Goal: Information Seeking & Learning: Learn about a topic

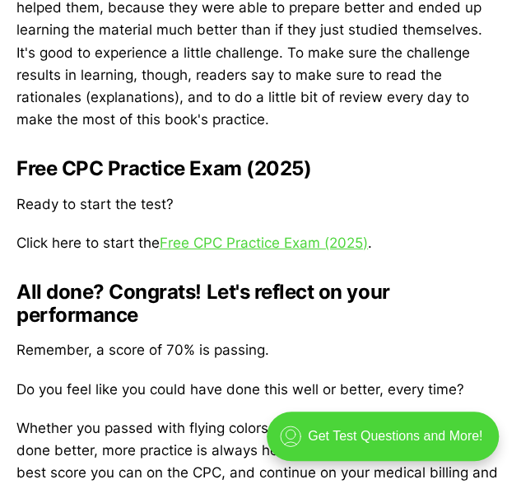
scroll to position [2858, 0]
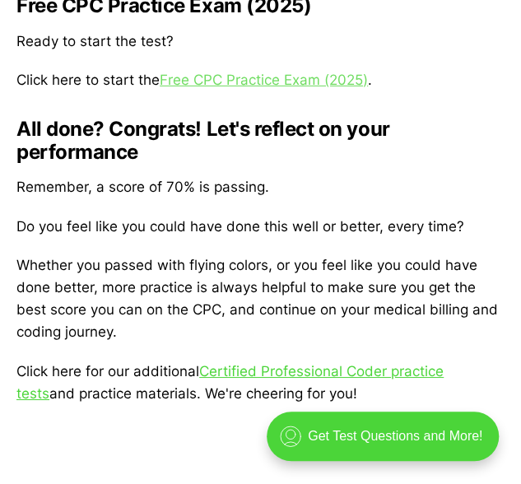
click at [229, 82] on link "Free CPC Practice Exam (2025)" at bounding box center [264, 80] width 208 height 16
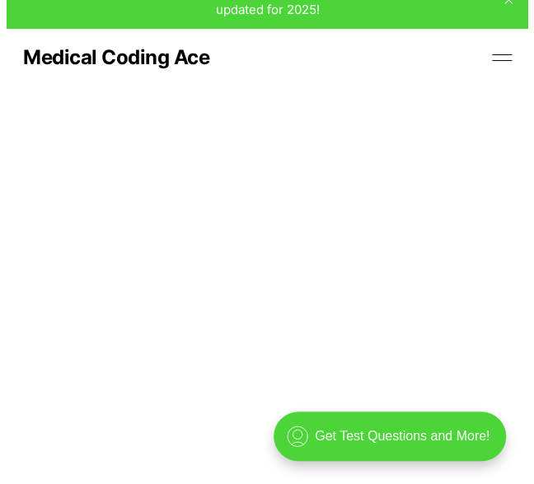
scroll to position [58, 0]
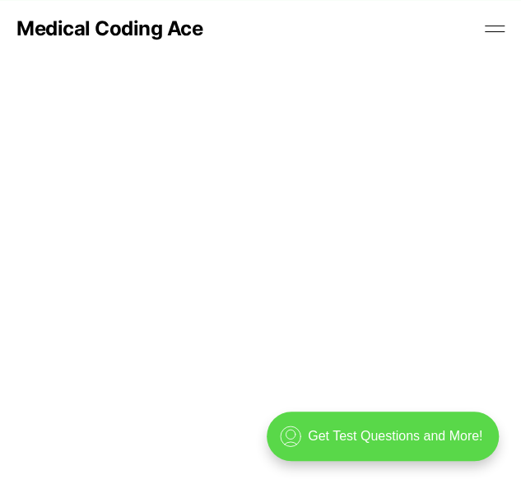
click at [368, 430] on div ".cls-1{fill:none;stroke:currentColor;stroke-linecap:round;stroke-linejoin:round…" at bounding box center [383, 436] width 232 height 49
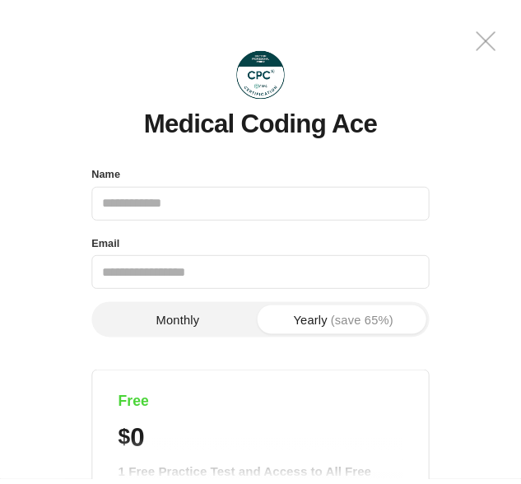
scroll to position [0, 0]
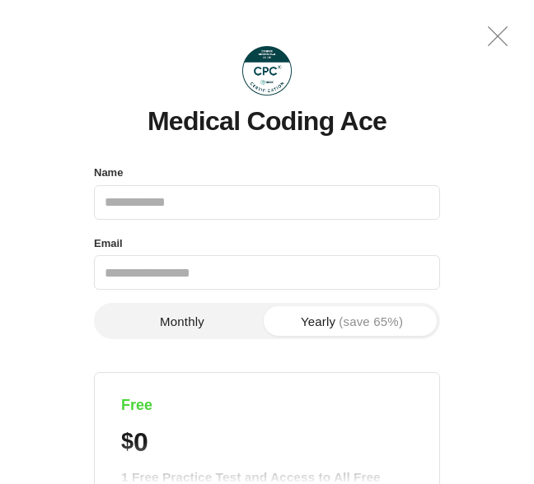
click at [493, 32] on icon ".a{fill:none;stroke:currentColor;stroke-linecap:round;stroke-linejoin:round;str…" at bounding box center [498, 36] width 40 height 40
